Goal: Contribute content

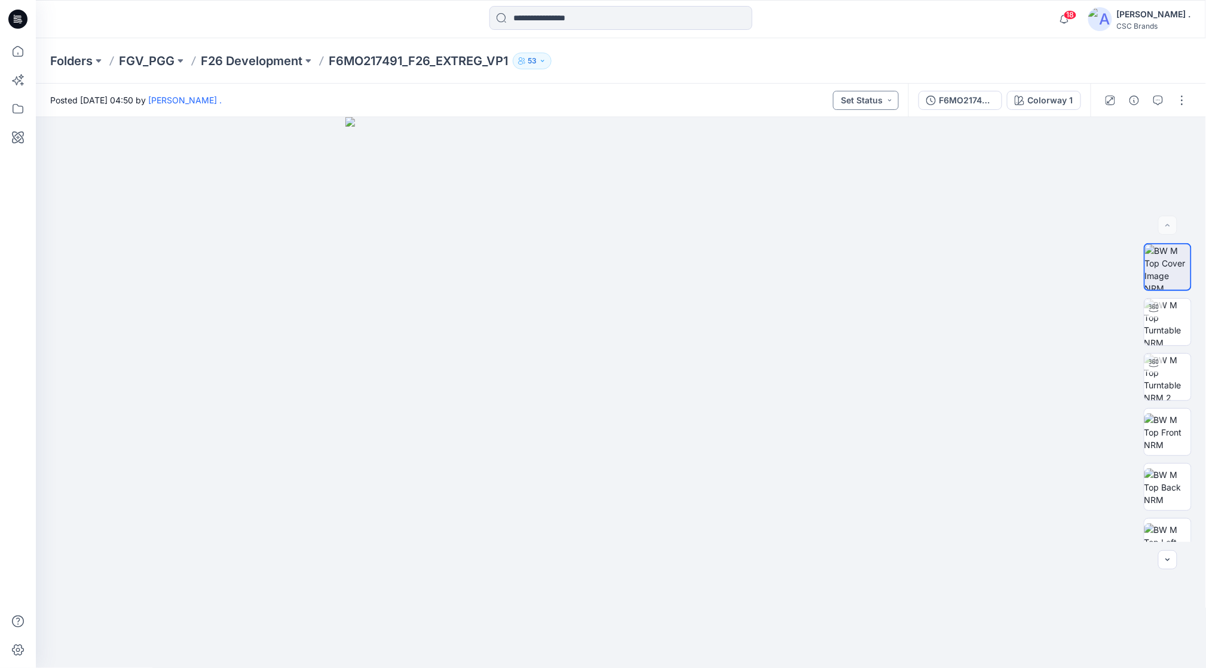
click at [882, 94] on button "Set Status" at bounding box center [866, 100] width 66 height 19
click at [850, 159] on p "Virtual Proto 1" at bounding box center [841, 156] width 54 height 16
click at [1179, 105] on button "button" at bounding box center [1181, 100] width 19 height 19
click at [1117, 156] on button "Edit" at bounding box center [1132, 162] width 110 height 22
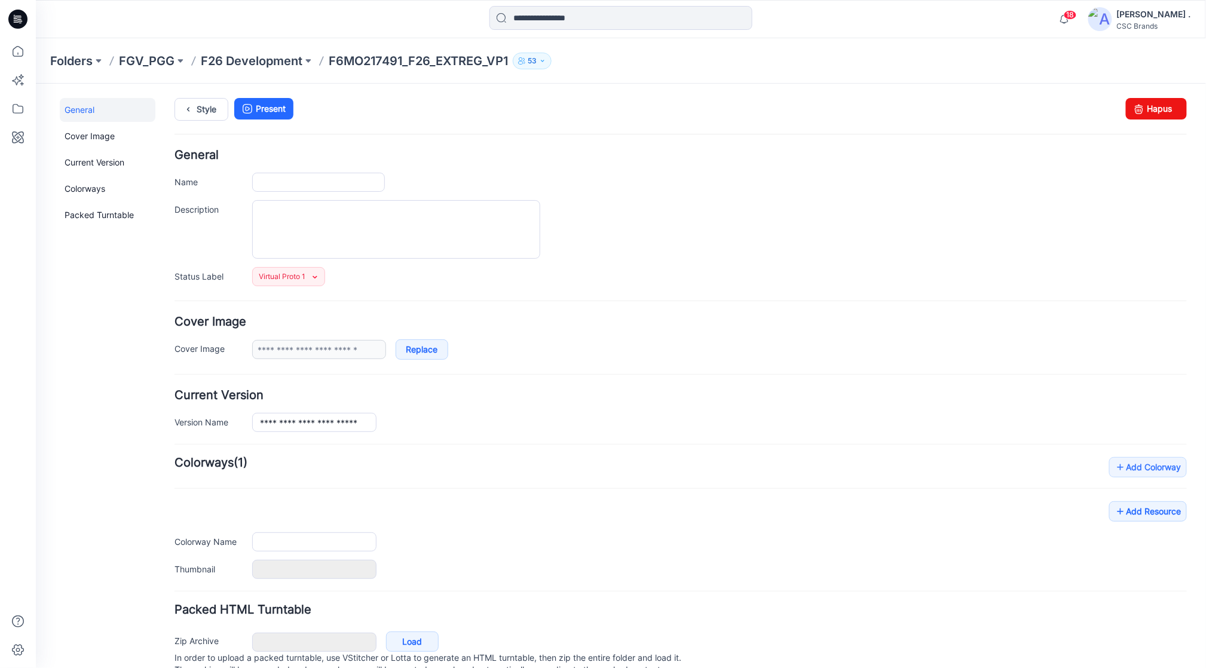
type input "**********"
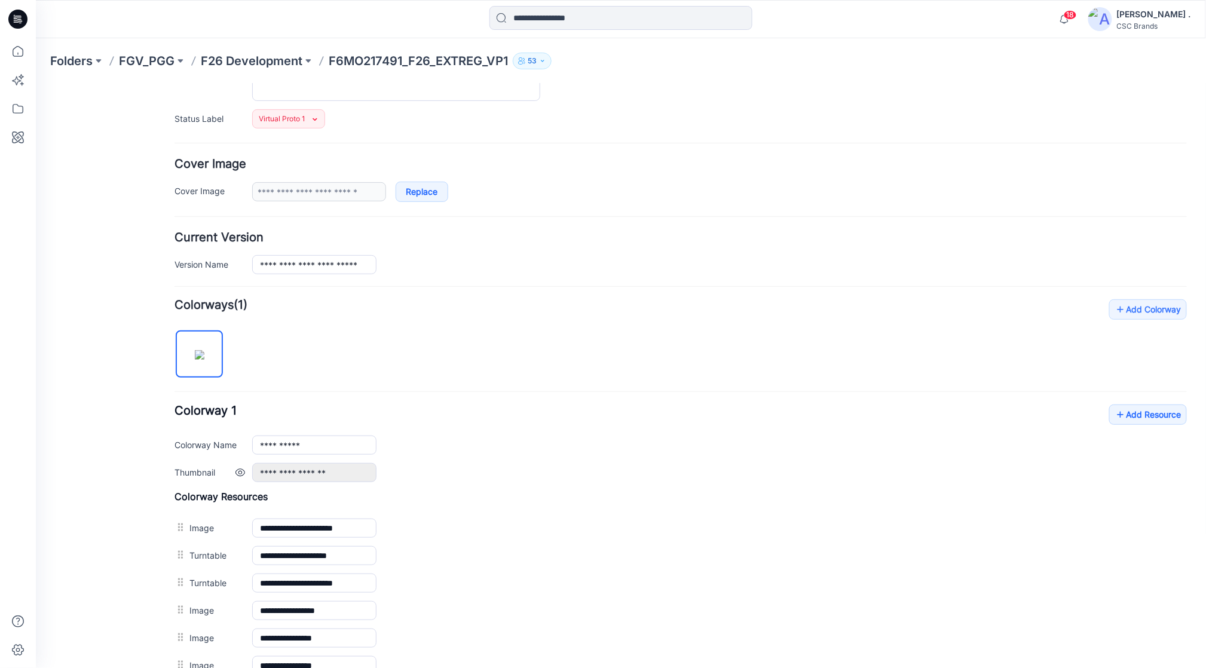
scroll to position [159, 0]
click at [1121, 416] on link "Add Resource" at bounding box center [1147, 413] width 78 height 20
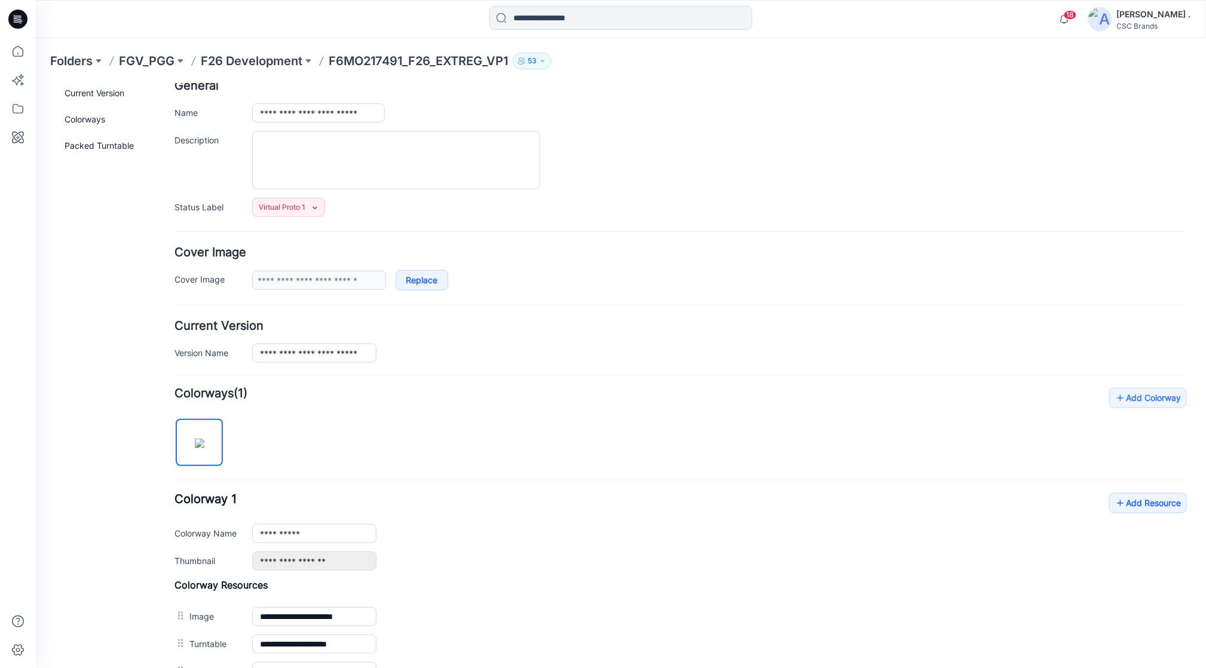
scroll to position [0, 0]
